Goal: Task Accomplishment & Management: Manage account settings

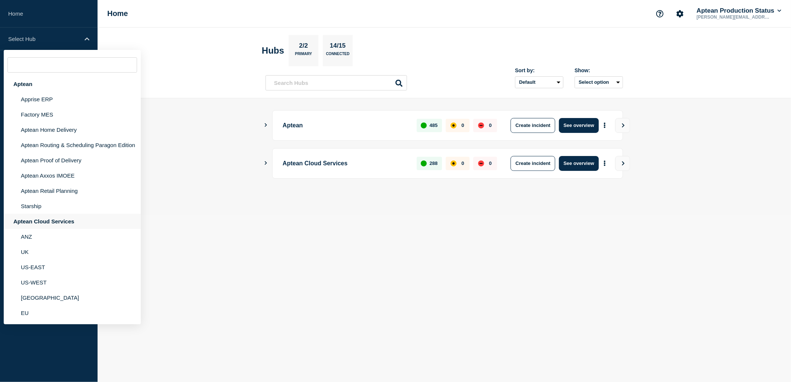
click at [73, 224] on div "Aptean Cloud Services" at bounding box center [72, 221] width 137 height 15
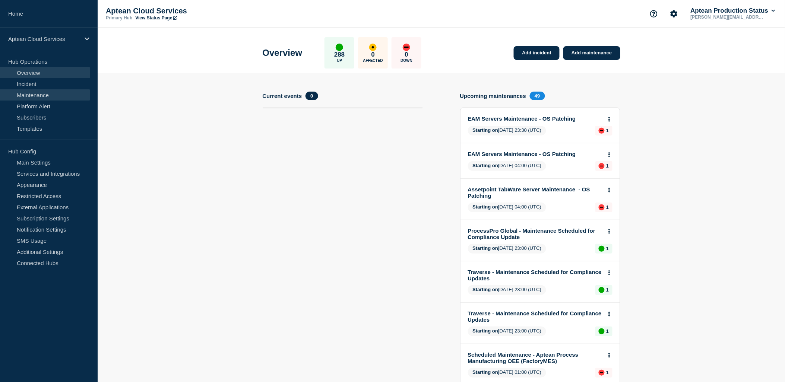
click at [61, 96] on link "Maintenance" at bounding box center [45, 94] width 90 height 11
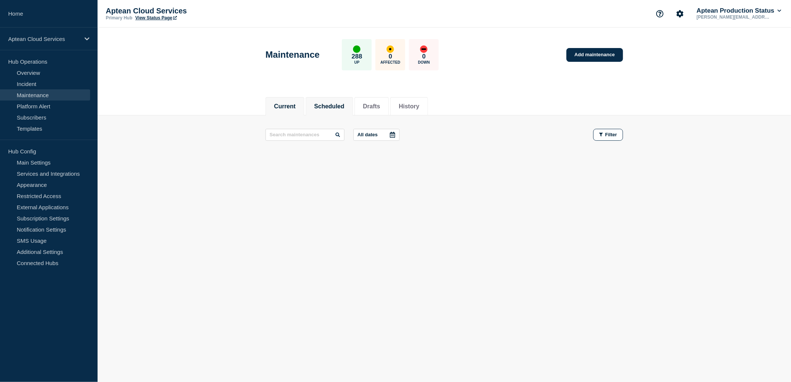
click at [344, 109] on button "Scheduled" at bounding box center [329, 106] width 30 height 7
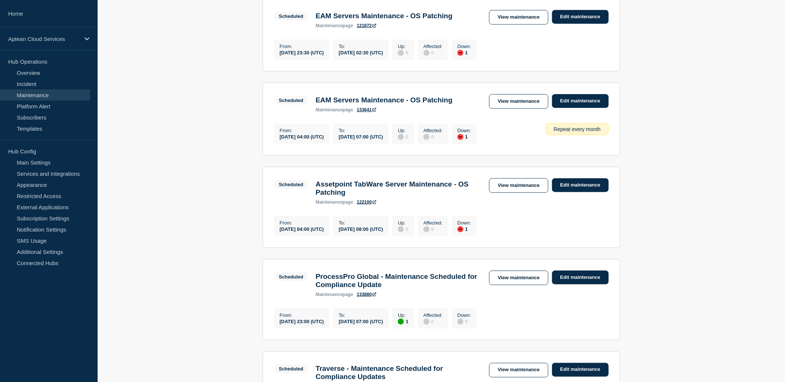
scroll to position [165, 0]
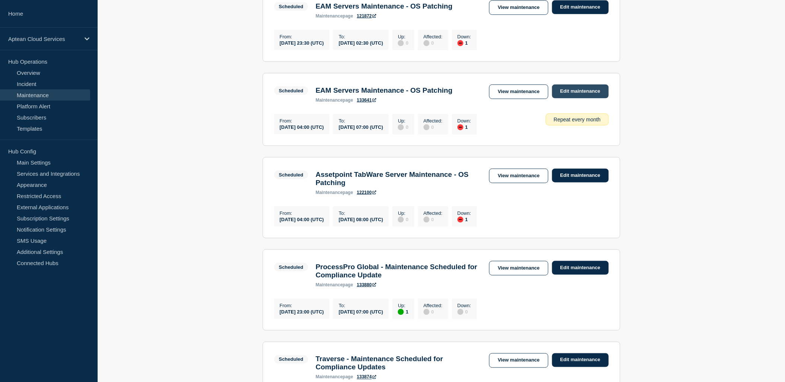
click at [600, 93] on link "Edit maintenance" at bounding box center [580, 92] width 57 height 14
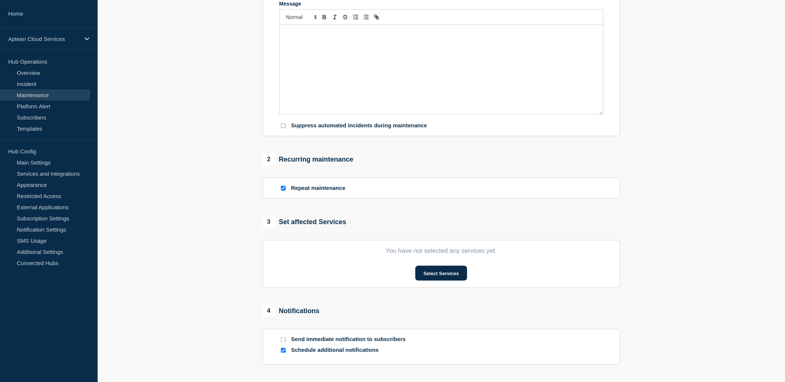
type input "EAM Servers Maintenance - OS Patching"
type input "[DATE]"
type input "04:00"
type input "[DATE]"
type input "07:00"
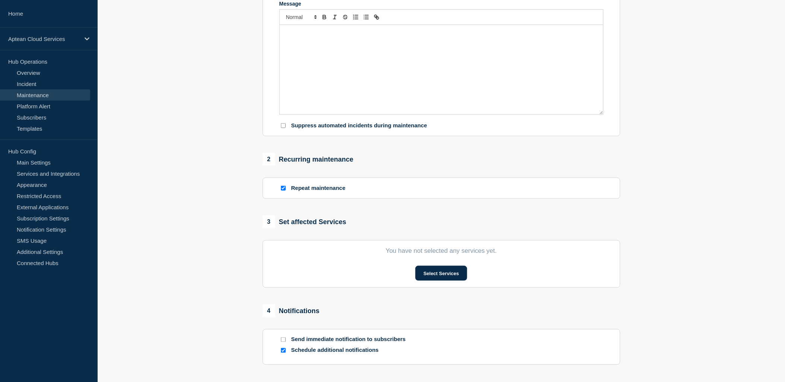
checkbox input "true"
checkbox input "false"
checkbox input "true"
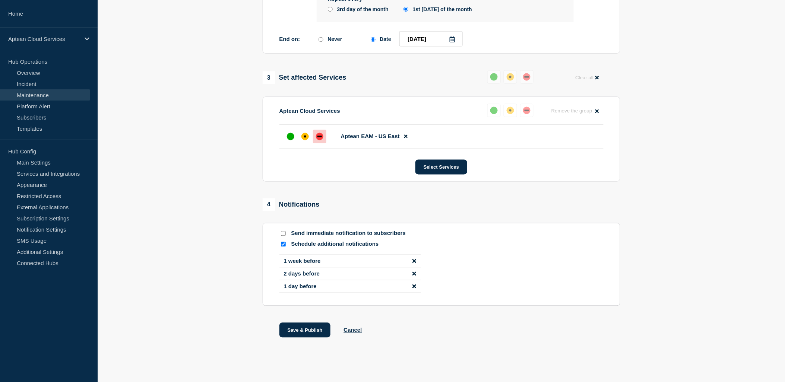
scroll to position [409, 0]
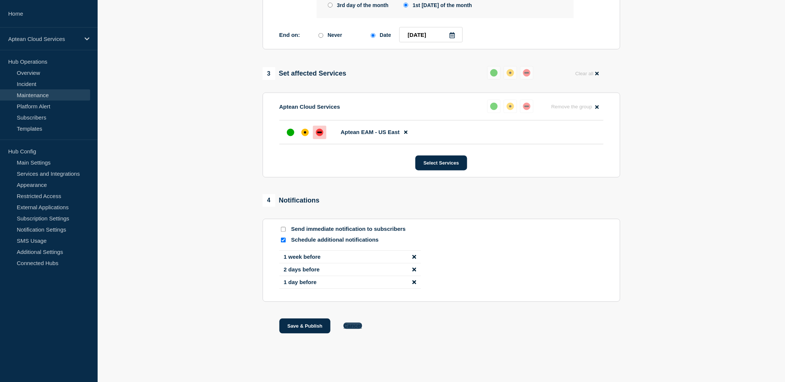
click at [358, 324] on button "Cancel" at bounding box center [352, 326] width 18 height 6
